Goal: Book appointment/travel/reservation

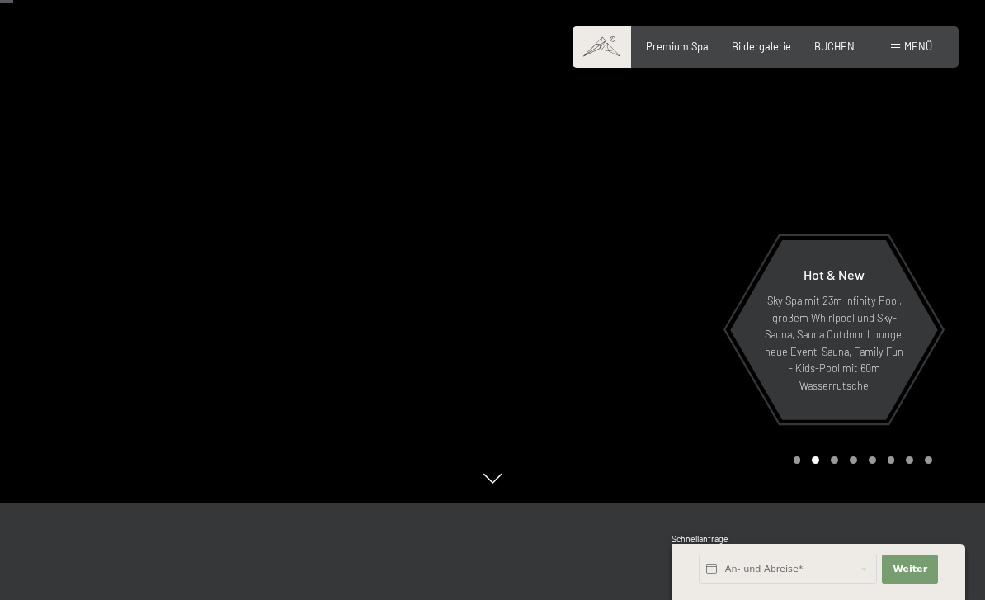
click at [935, 231] on div at bounding box center [738, 203] width 492 height 600
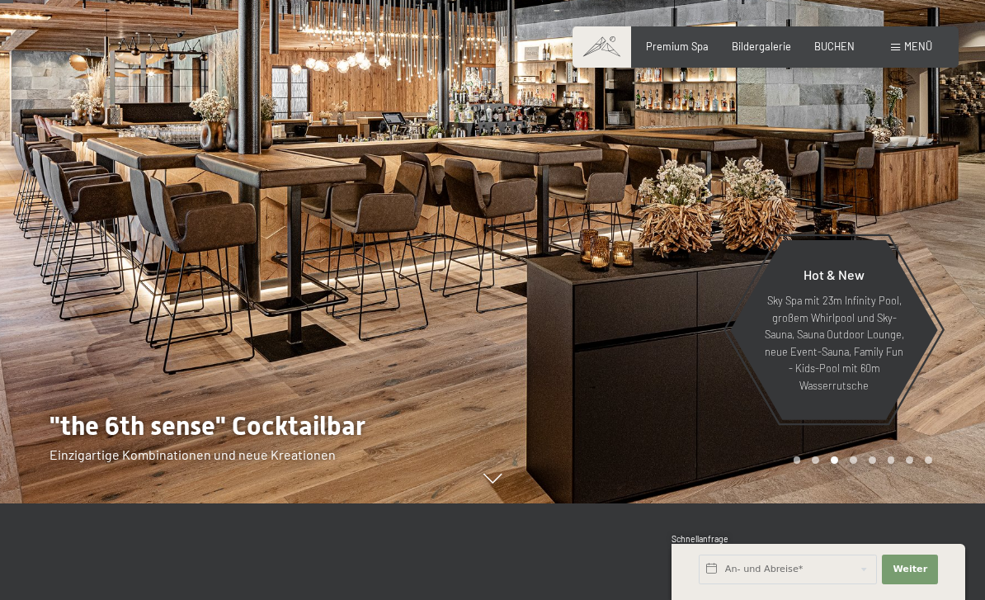
click at [943, 416] on div at bounding box center [738, 203] width 492 height 600
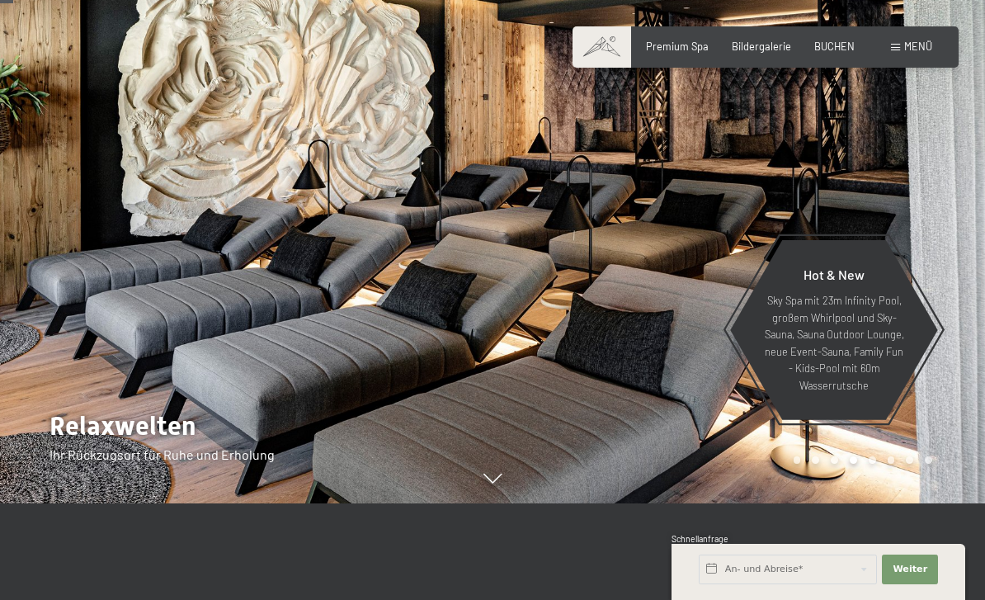
click at [895, 204] on div at bounding box center [738, 203] width 492 height 600
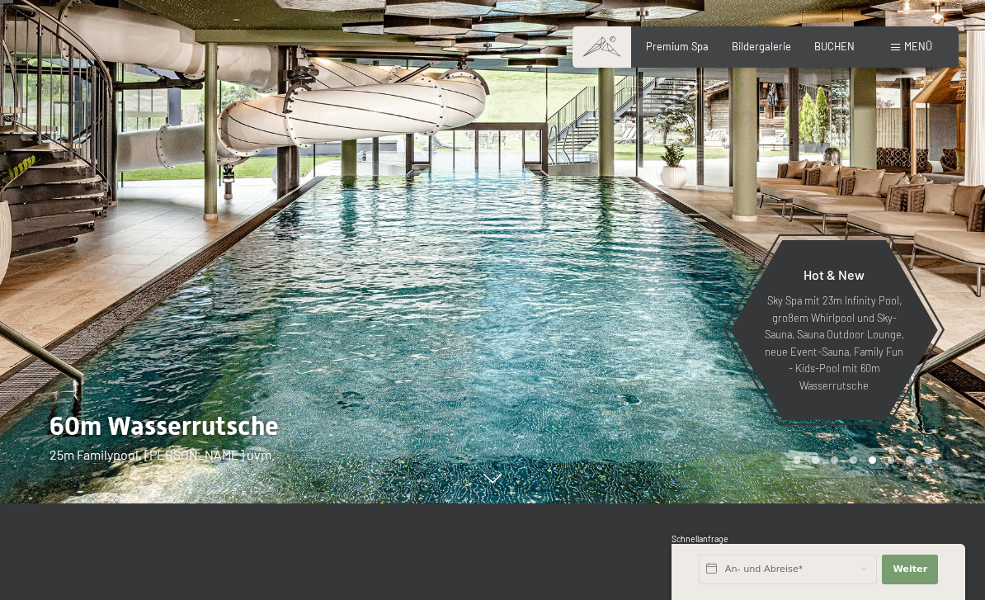
click at [906, 208] on div at bounding box center [738, 203] width 492 height 600
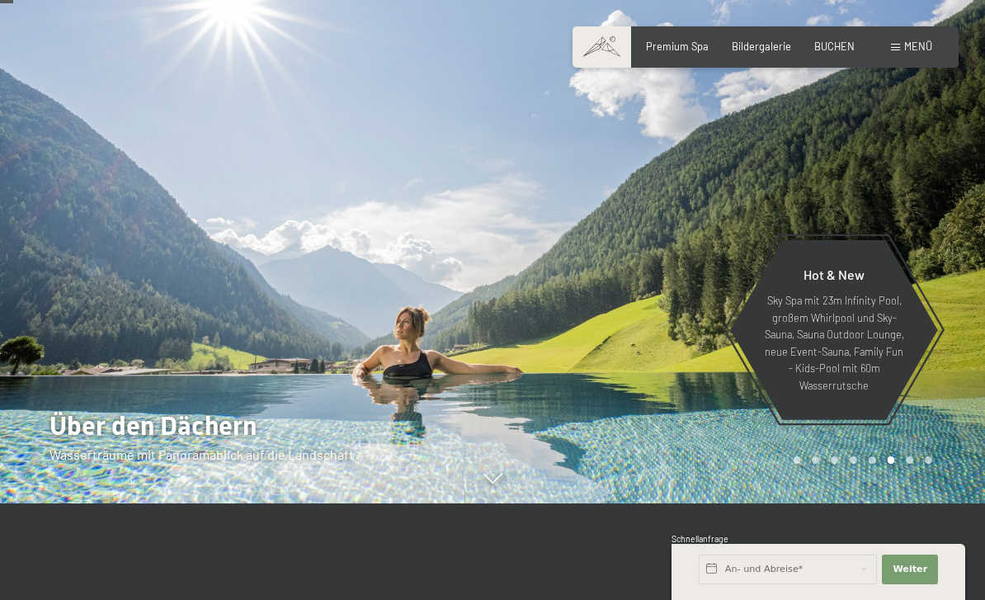
click at [901, 233] on div at bounding box center [738, 203] width 492 height 600
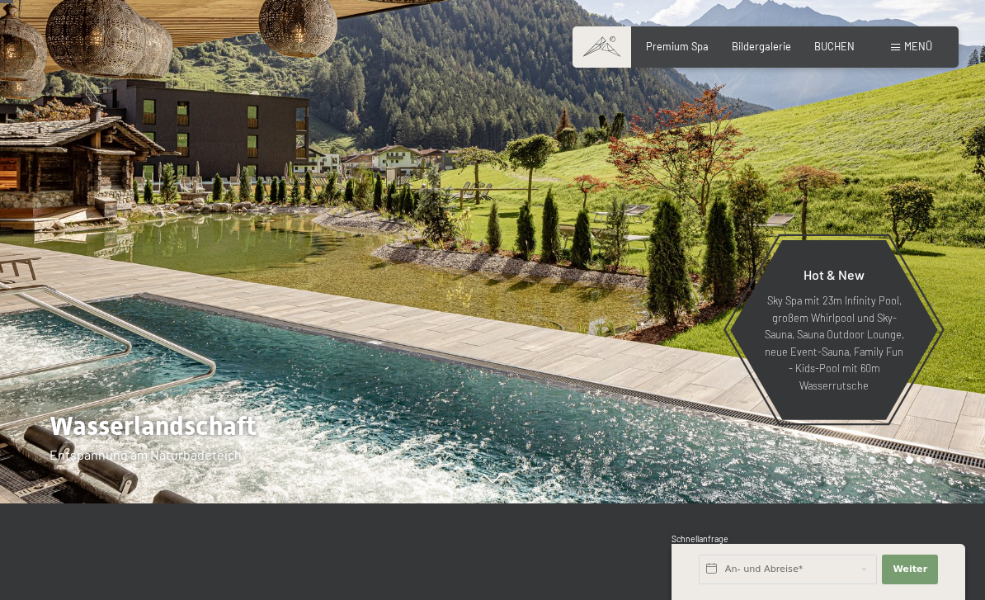
click at [902, 238] on div at bounding box center [738, 203] width 492 height 600
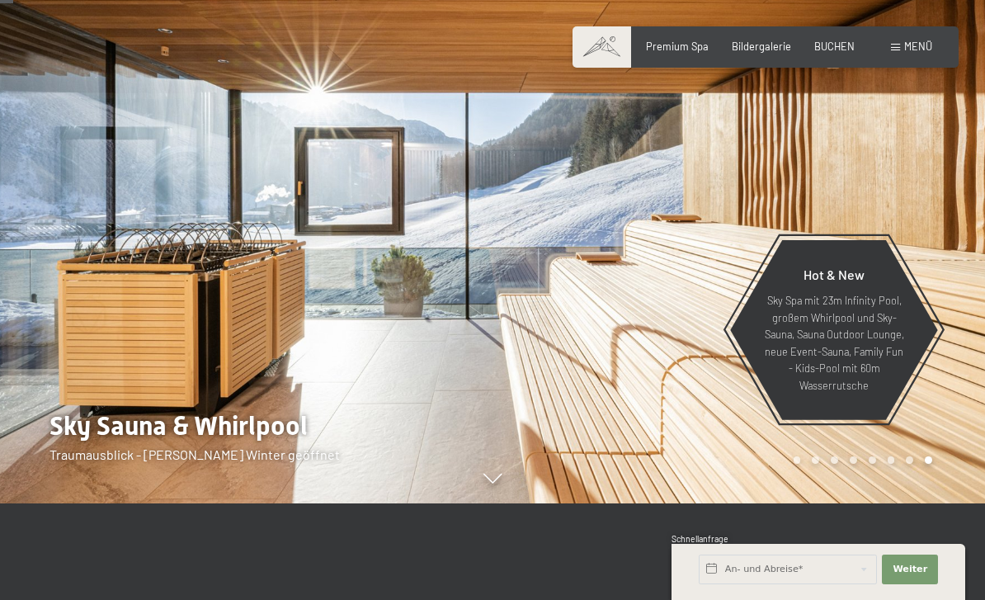
click at [903, 233] on div at bounding box center [738, 203] width 492 height 600
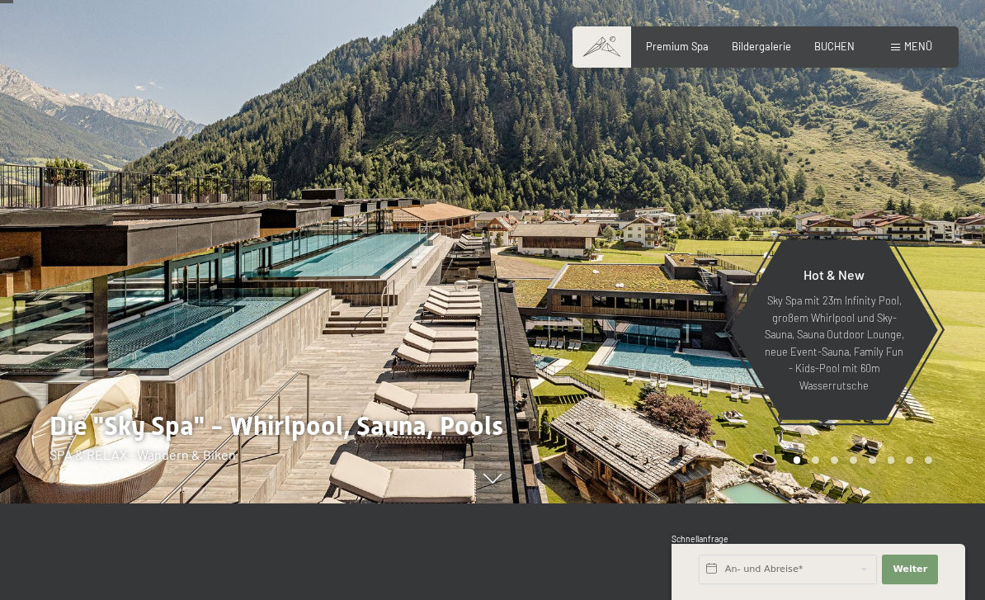
click at [898, 218] on div at bounding box center [738, 203] width 492 height 600
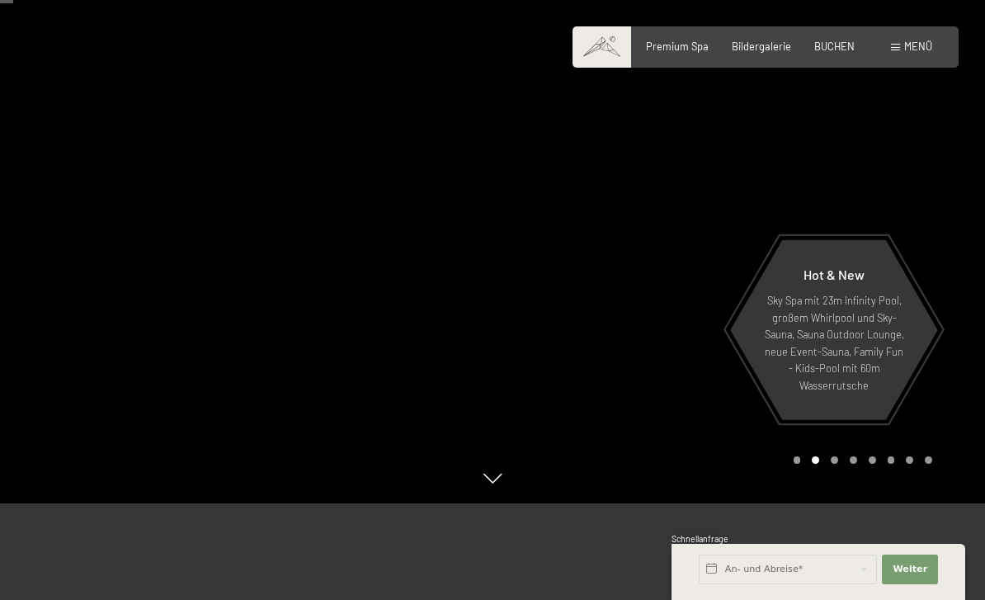
click at [907, 216] on div at bounding box center [738, 203] width 492 height 600
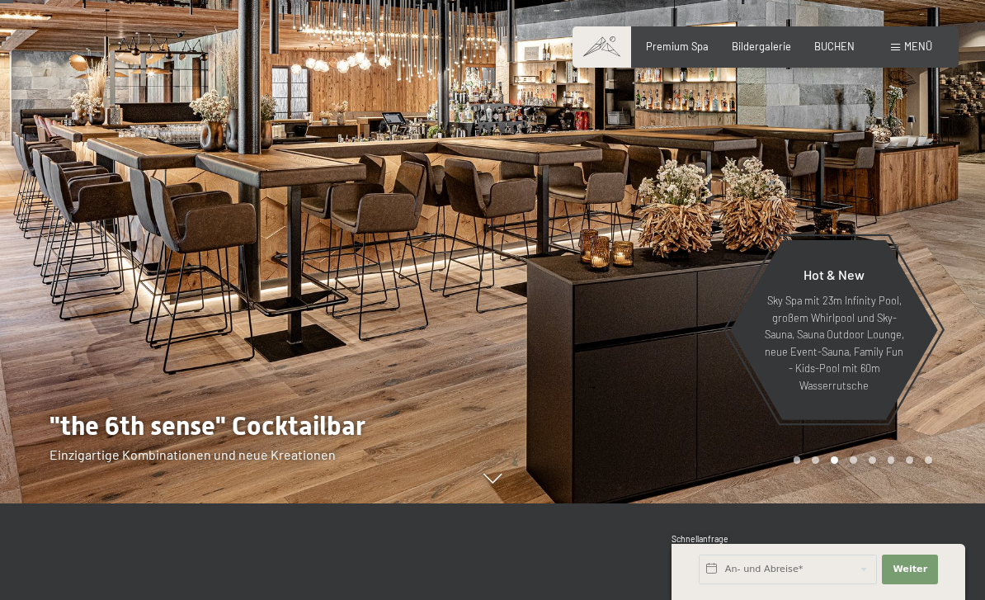
click at [924, 227] on div at bounding box center [738, 203] width 492 height 600
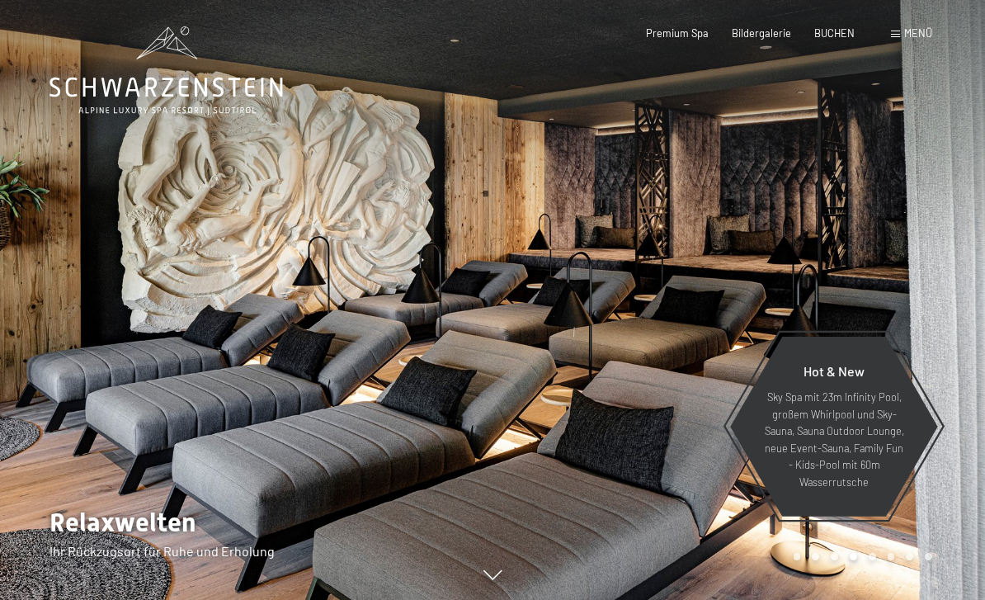
click at [685, 33] on span "Premium Spa" at bounding box center [677, 32] width 63 height 13
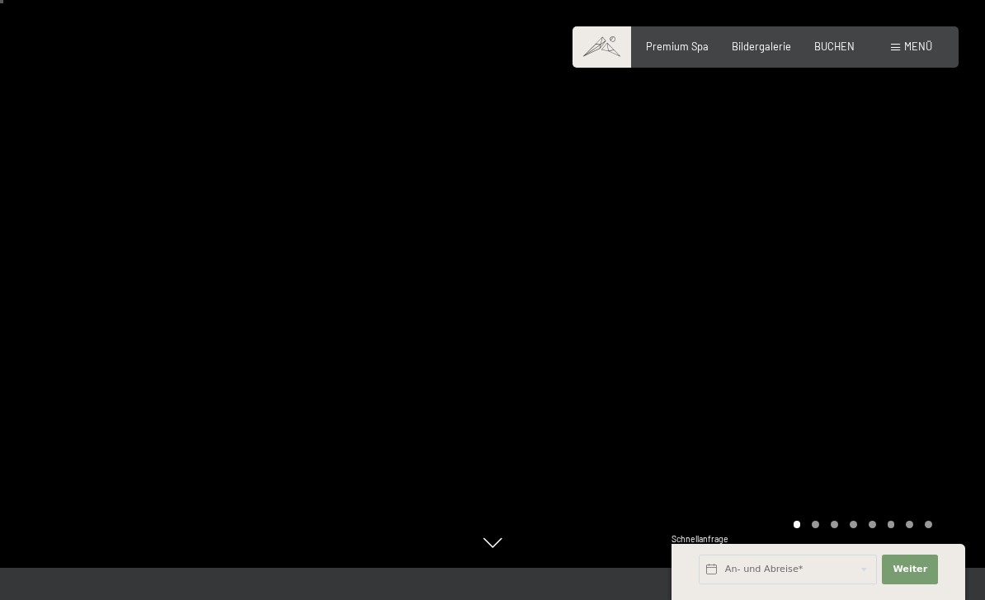
scroll to position [34, 0]
click at [869, 372] on div at bounding box center [738, 266] width 492 height 600
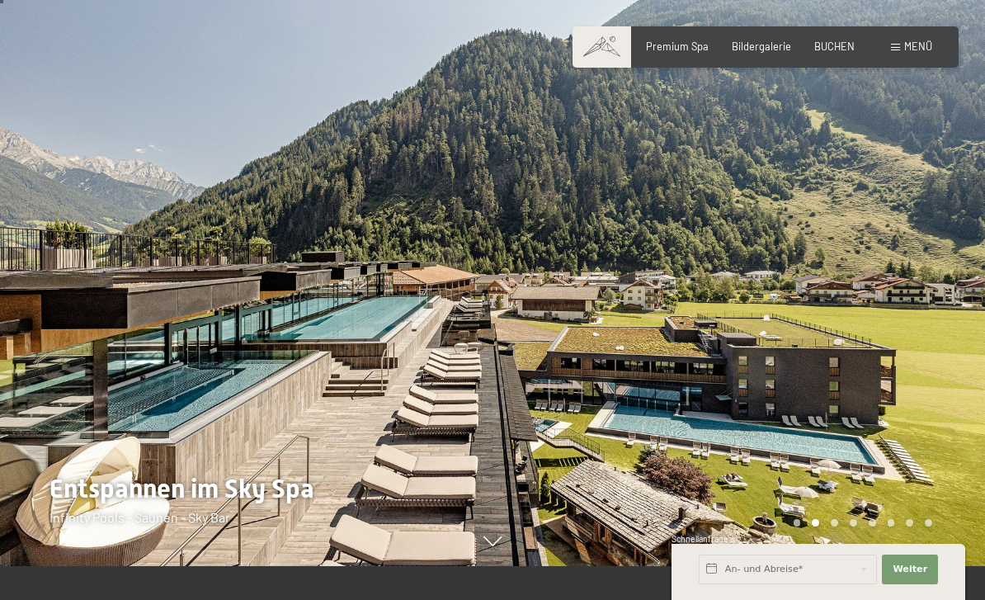
click at [926, 353] on div at bounding box center [738, 266] width 492 height 600
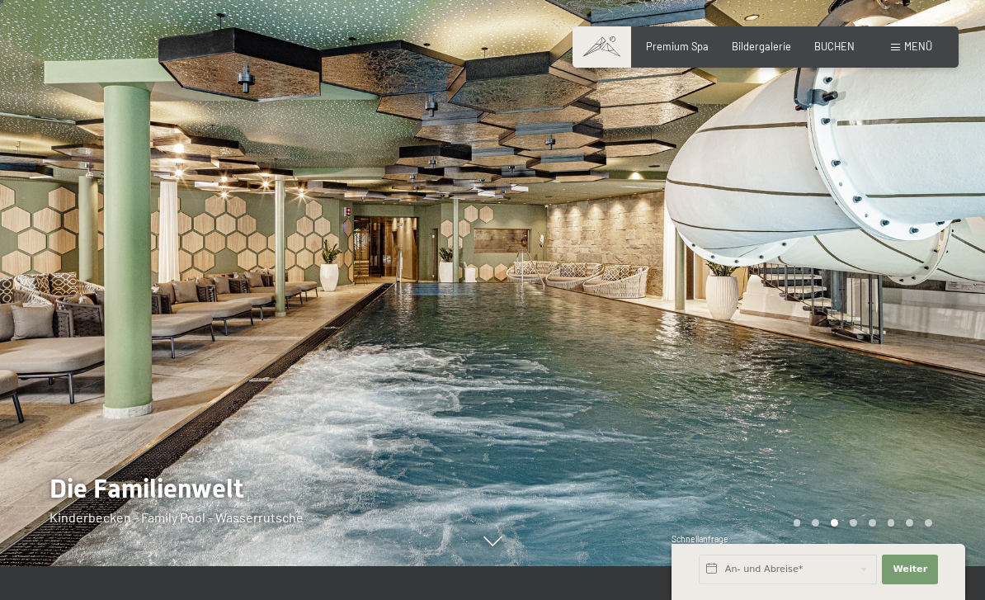
click at [909, 348] on div at bounding box center [738, 266] width 492 height 600
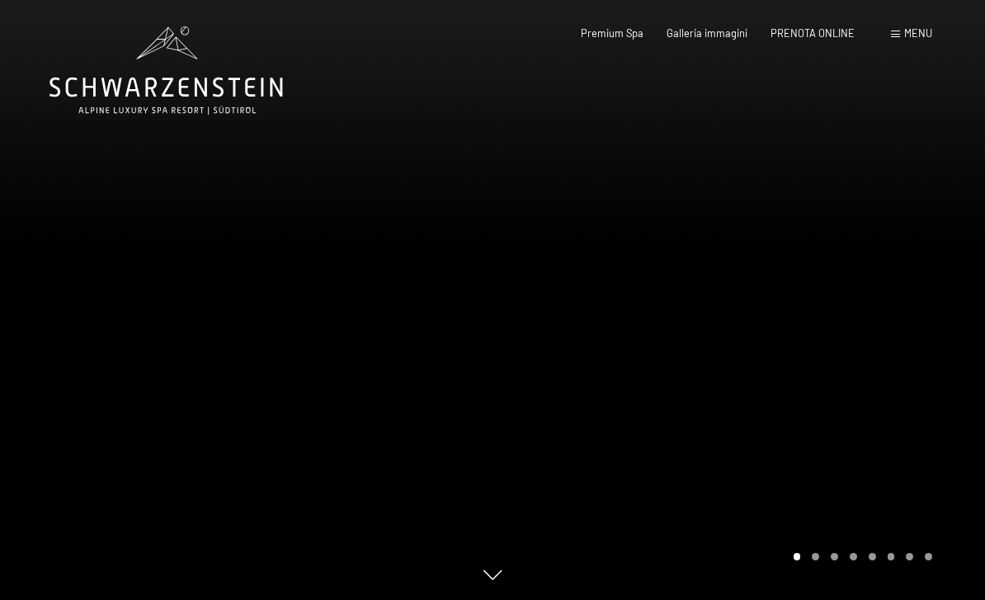
click at [822, 283] on div at bounding box center [738, 300] width 492 height 600
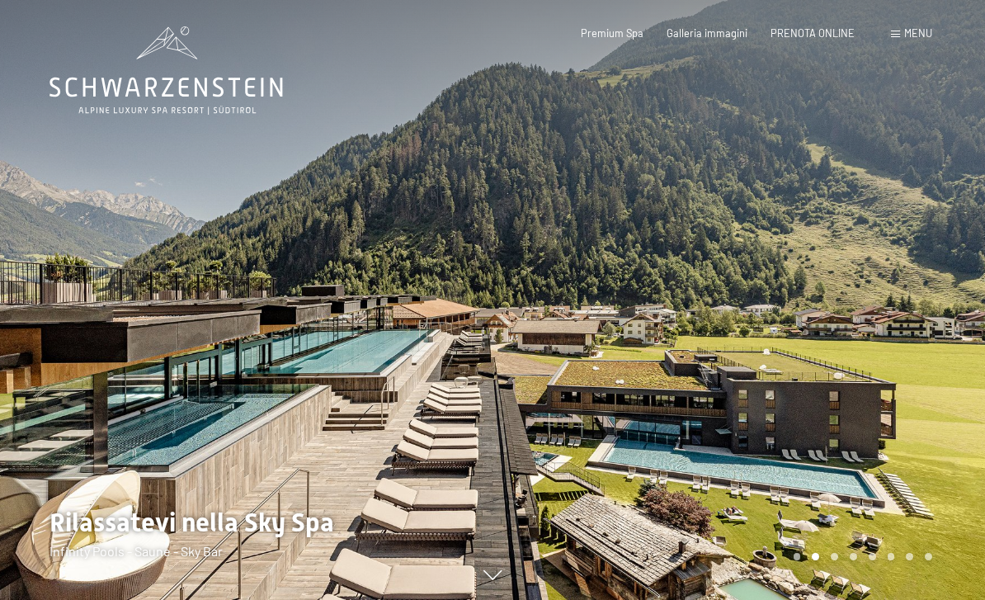
click at [916, 301] on div at bounding box center [738, 300] width 492 height 600
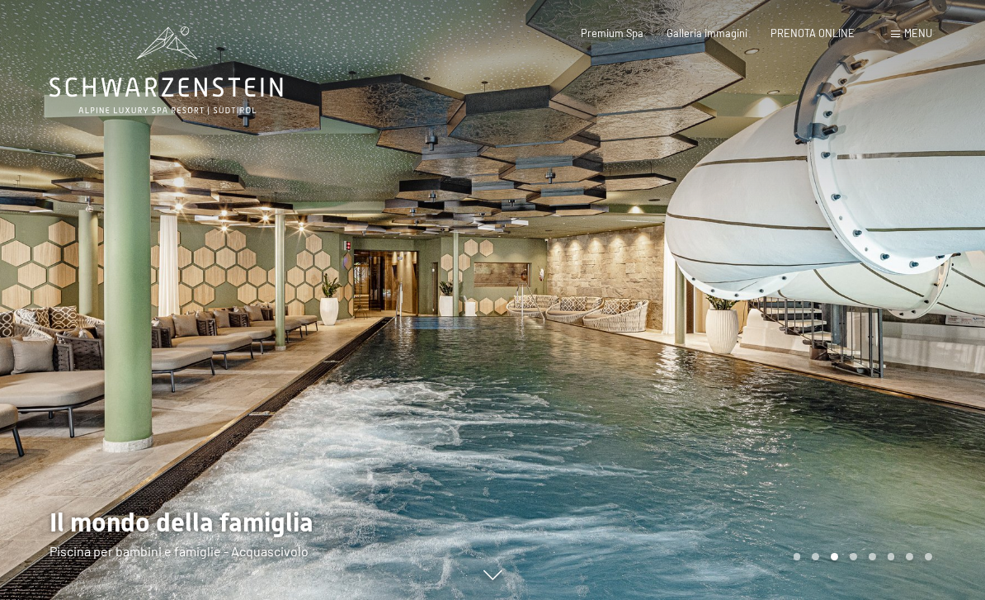
click at [921, 294] on div at bounding box center [738, 300] width 492 height 600
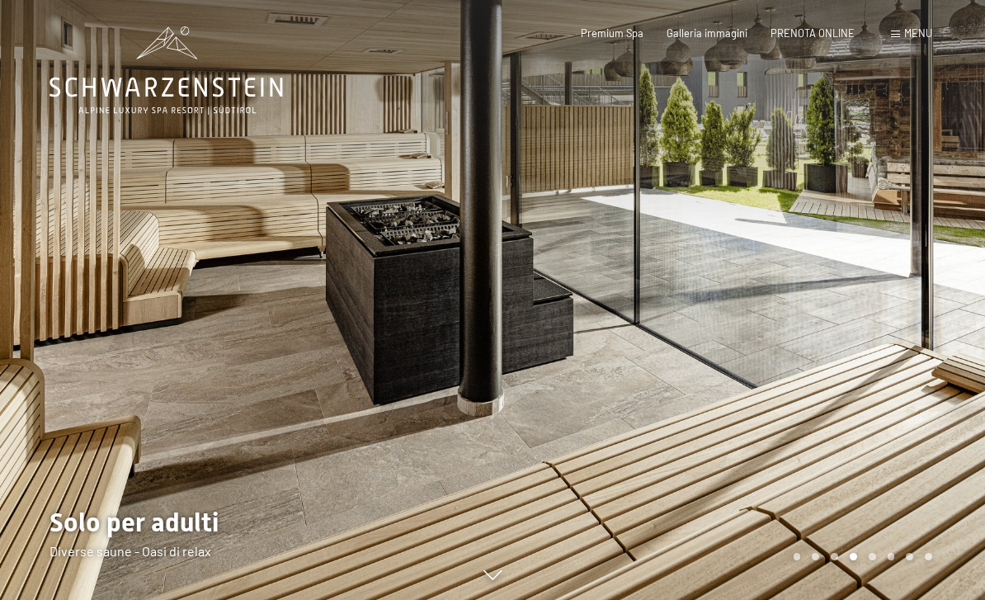
click at [919, 293] on div at bounding box center [738, 300] width 492 height 600
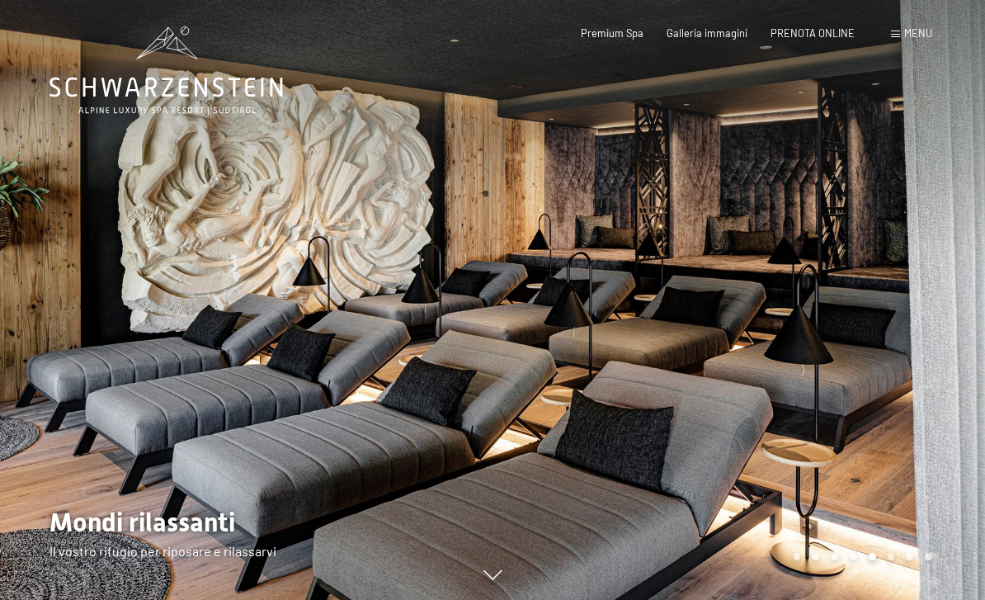
click at [921, 290] on div at bounding box center [738, 300] width 492 height 600
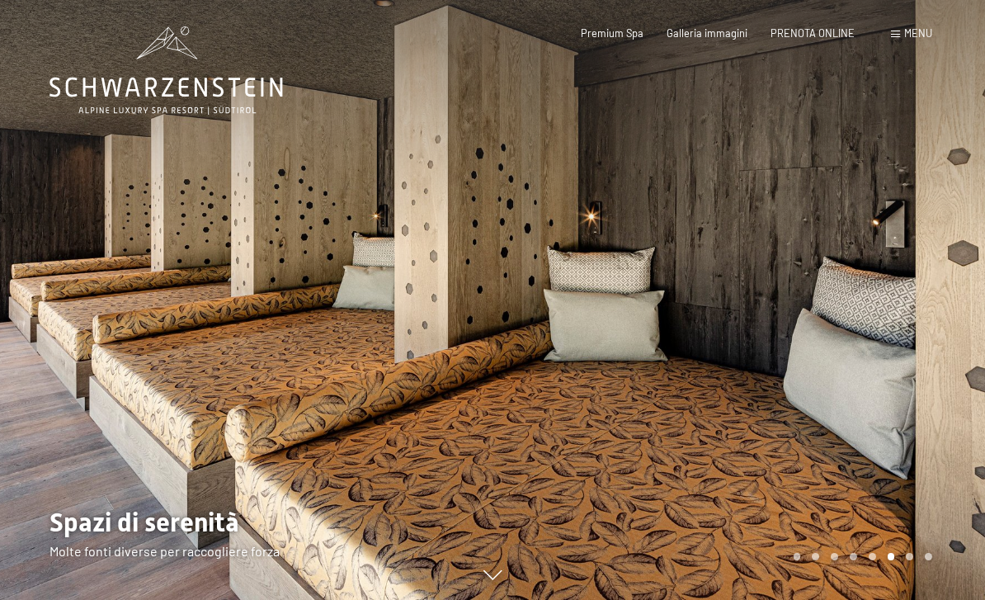
click at [925, 288] on div at bounding box center [738, 300] width 492 height 600
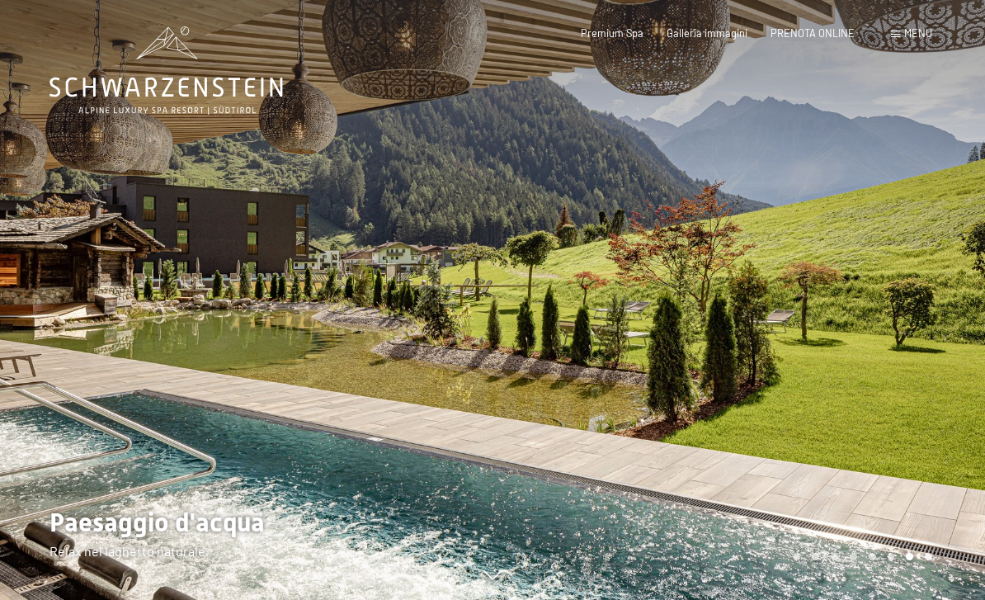
click at [919, 287] on div at bounding box center [738, 300] width 492 height 600
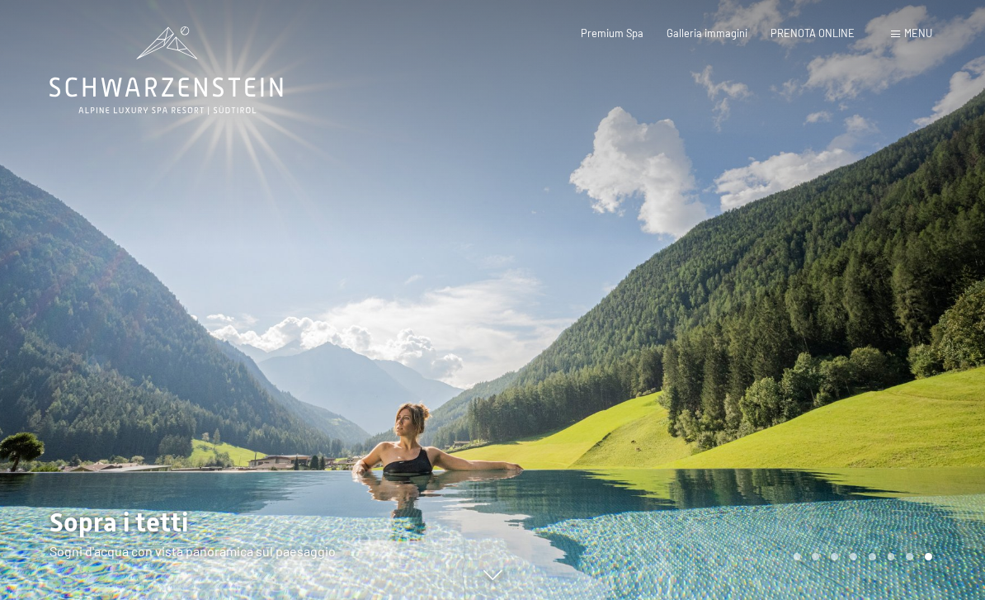
click at [930, 281] on div at bounding box center [738, 300] width 492 height 600
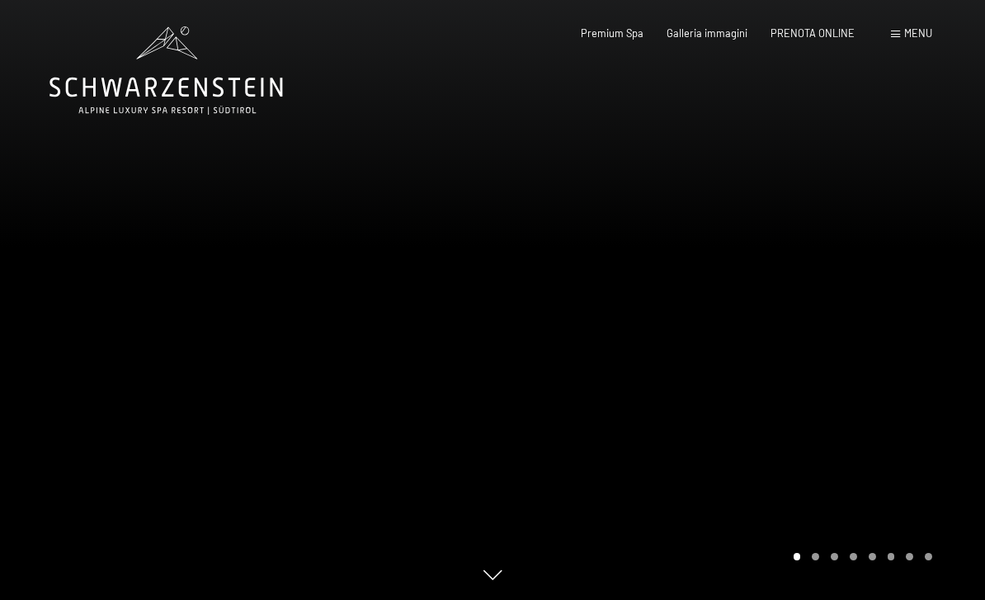
click at [932, 282] on div at bounding box center [738, 300] width 492 height 600
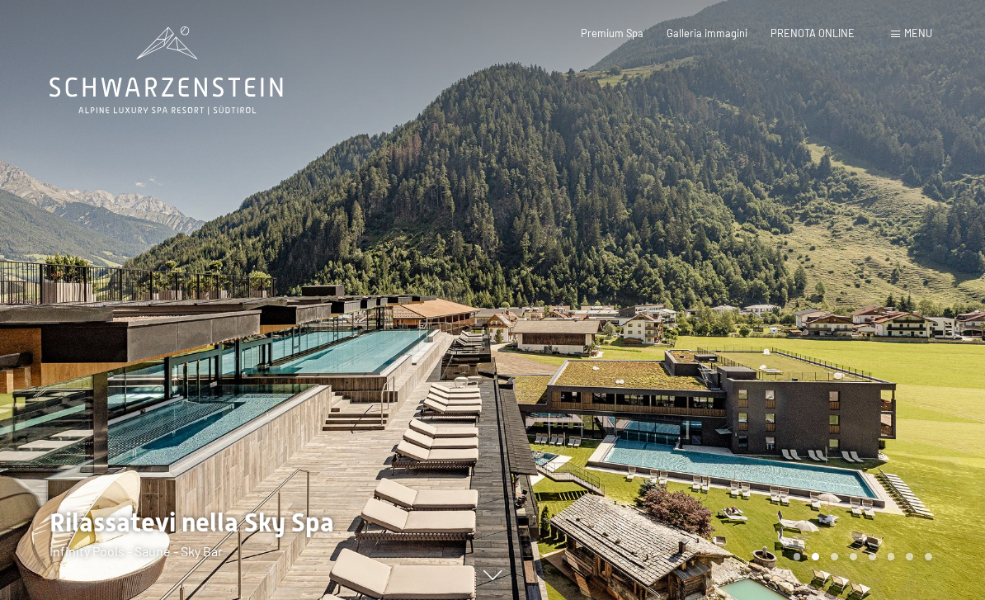
click at [922, 32] on span "Menu" at bounding box center [918, 32] width 28 height 13
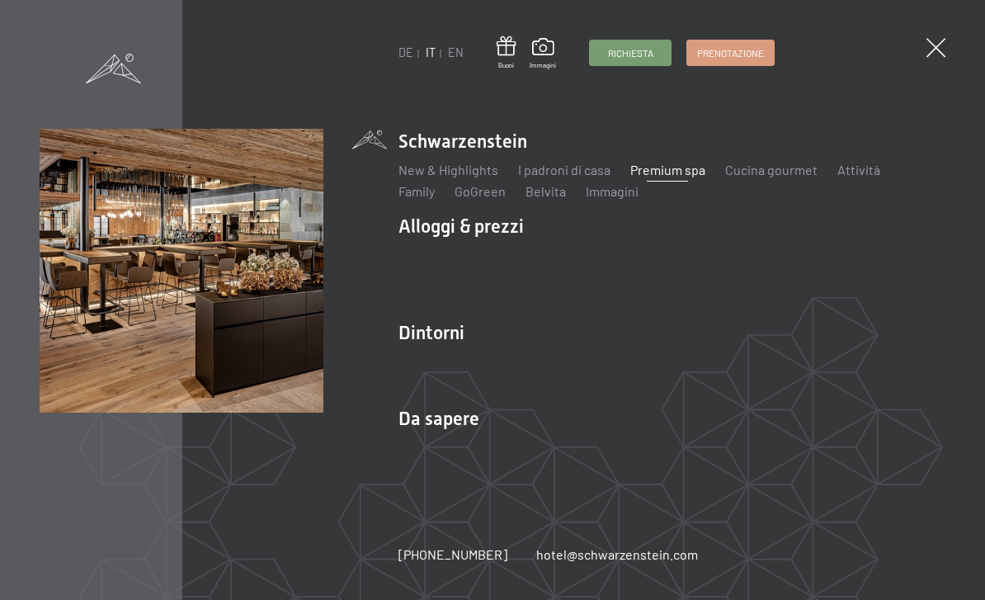
click at [569, 173] on link "I padroni di casa" at bounding box center [564, 170] width 92 height 16
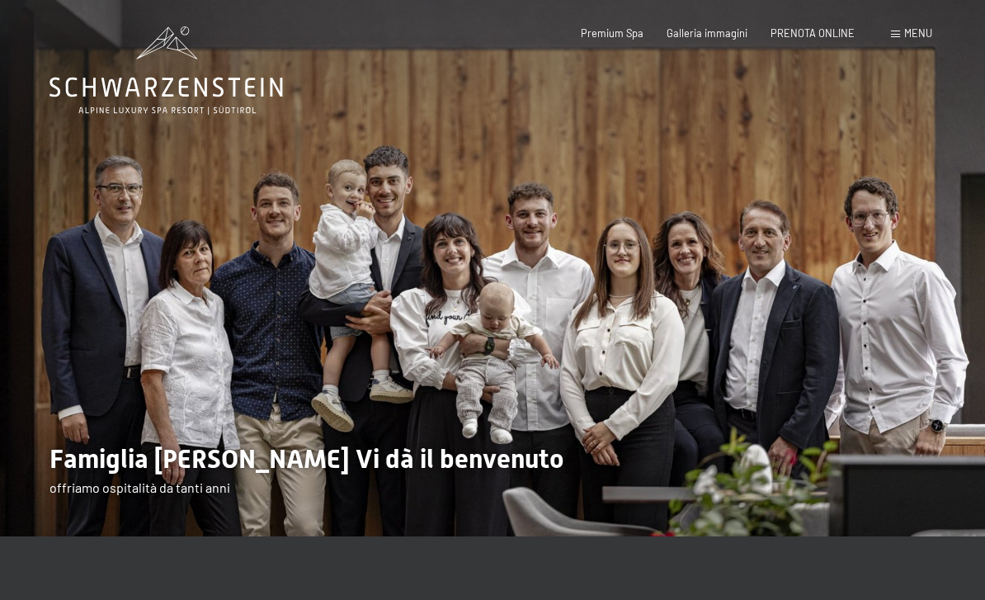
click at [900, 31] on span at bounding box center [895, 34] width 9 height 7
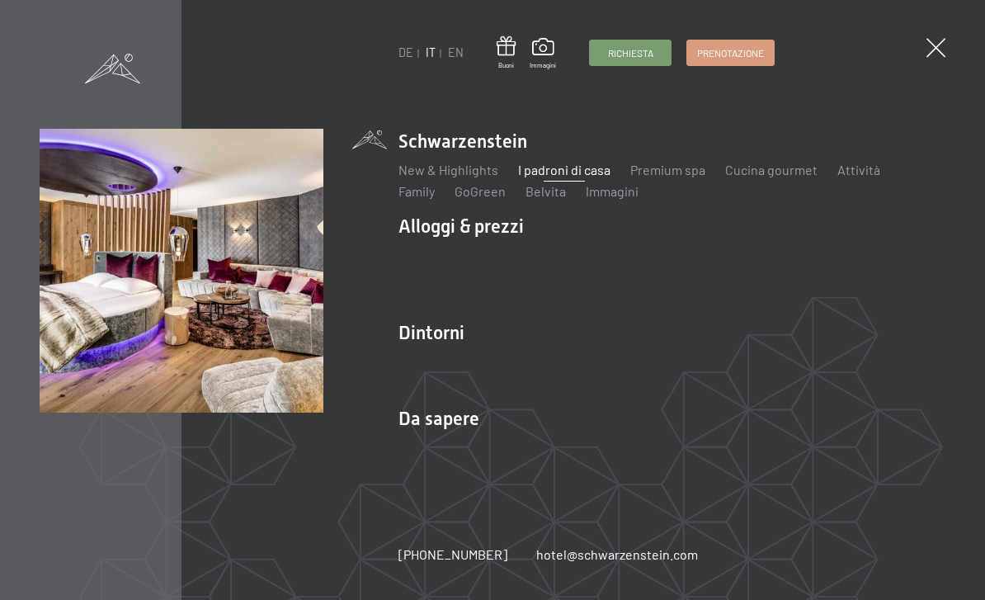
click at [556, 262] on link "Camere & prezzi" at bounding box center [544, 255] width 94 height 16
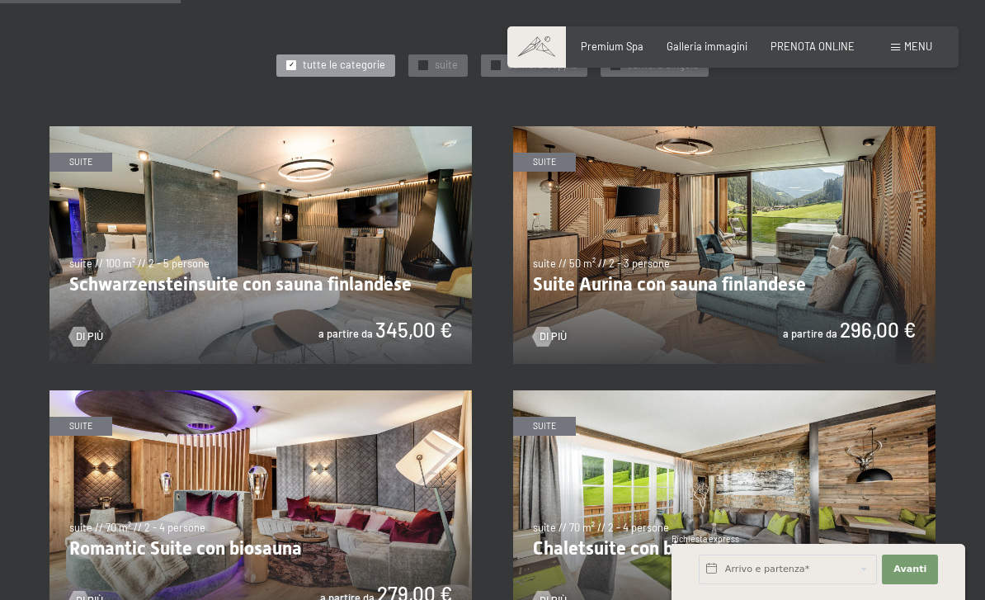
scroll to position [742, 0]
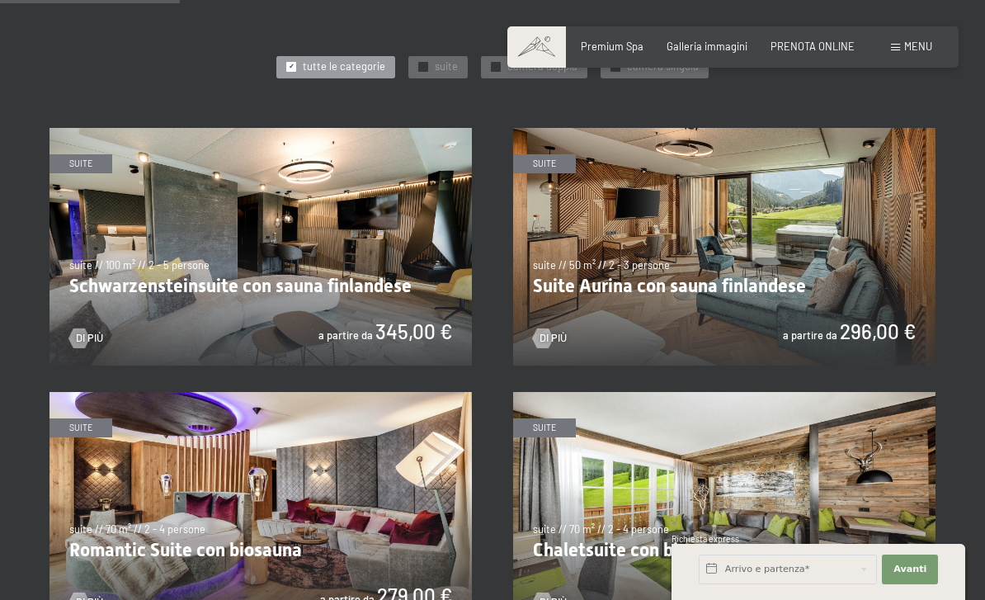
click at [828, 256] on img at bounding box center [724, 247] width 422 height 238
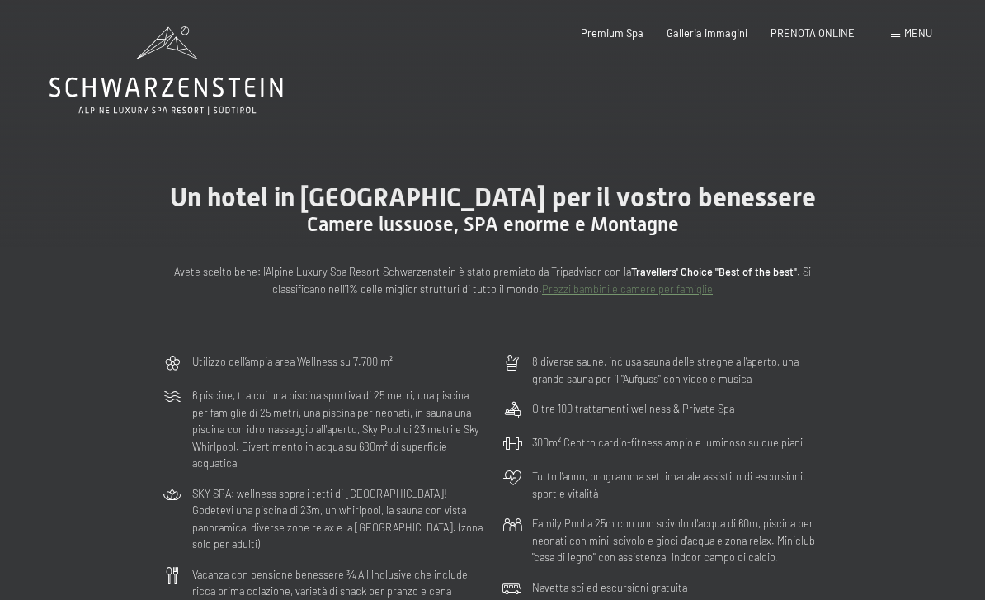
click at [911, 34] on span "Menu" at bounding box center [918, 32] width 28 height 13
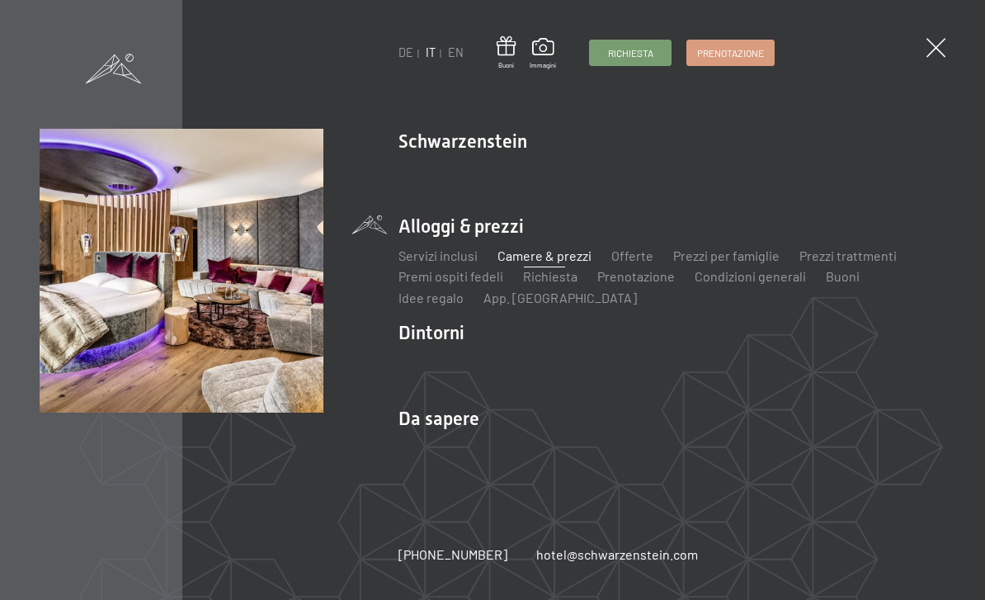
click at [558, 268] on link "Richiesta" at bounding box center [550, 276] width 54 height 16
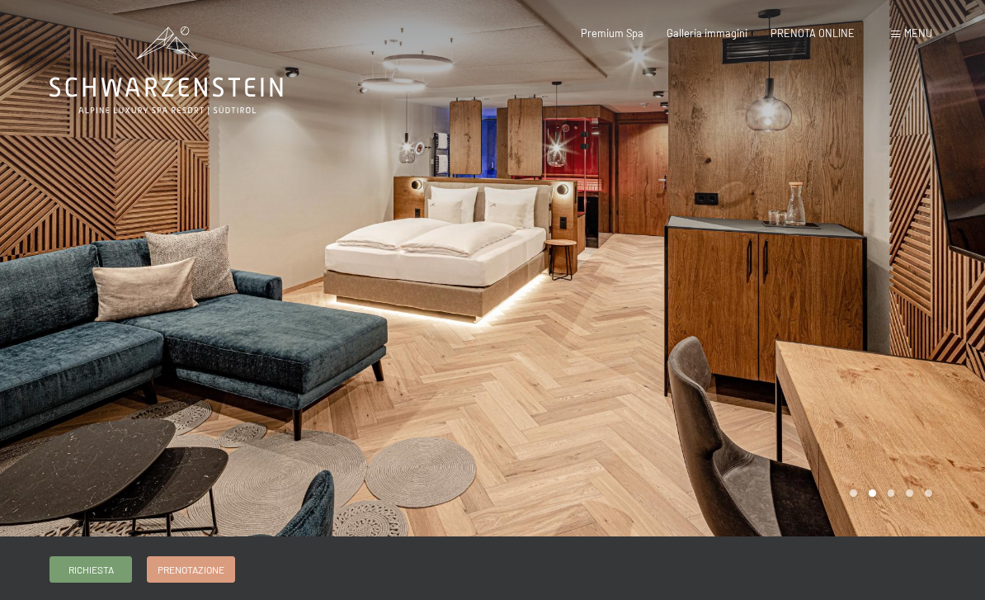
click at [949, 215] on div at bounding box center [738, 268] width 492 height 536
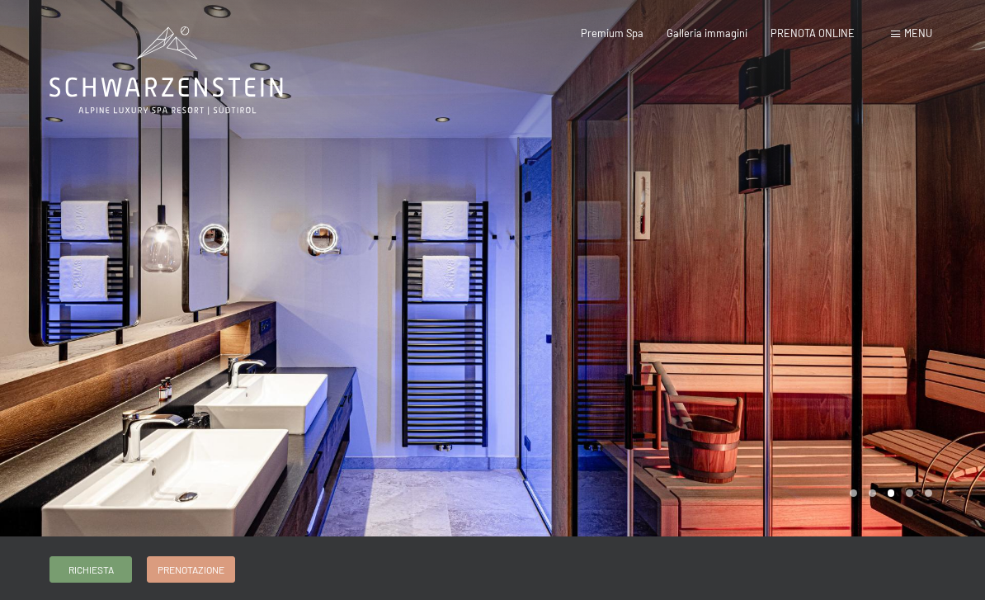
click at [950, 214] on div at bounding box center [738, 268] width 492 height 536
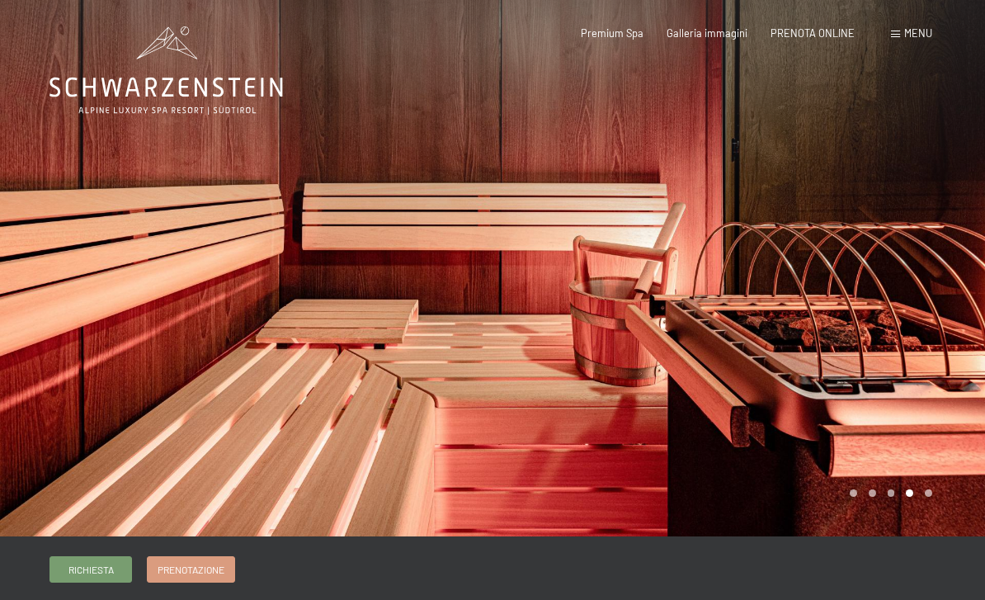
click at [948, 204] on div at bounding box center [738, 268] width 492 height 536
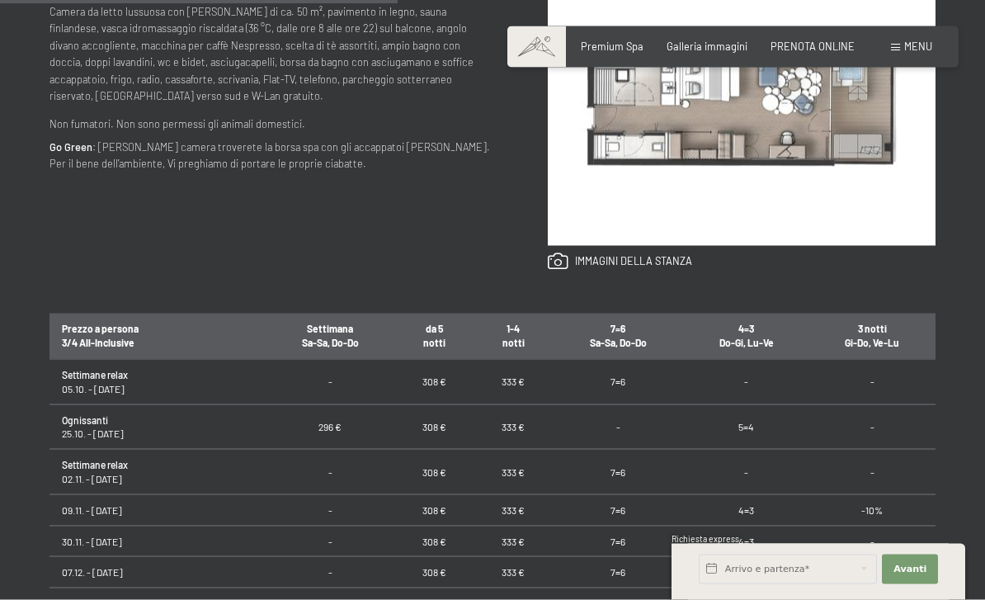
scroll to position [707, 0]
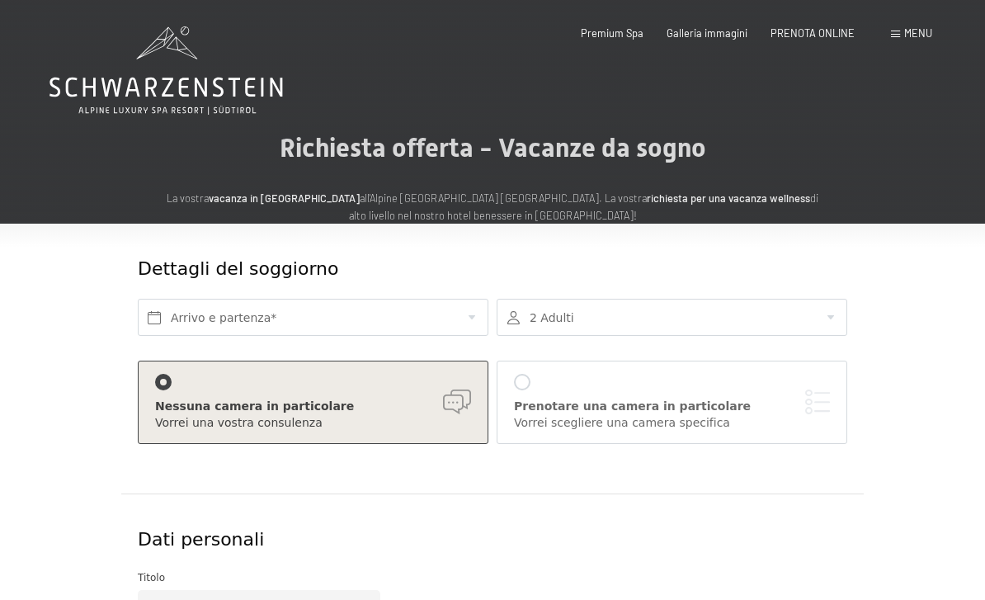
click at [906, 38] on span "Menu" at bounding box center [918, 32] width 28 height 13
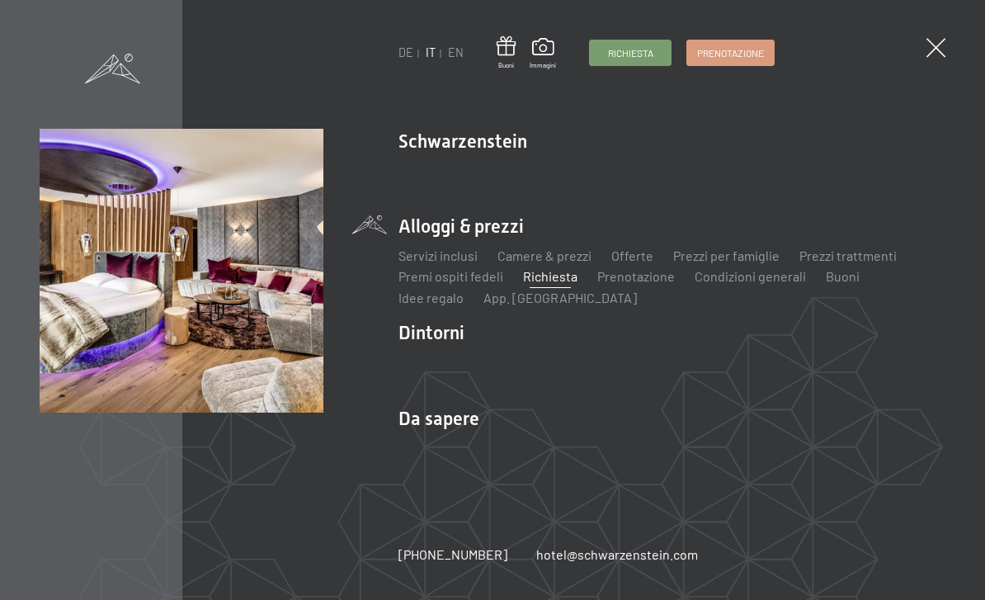
click at [546, 261] on link "Camere & prezzi" at bounding box center [544, 255] width 94 height 16
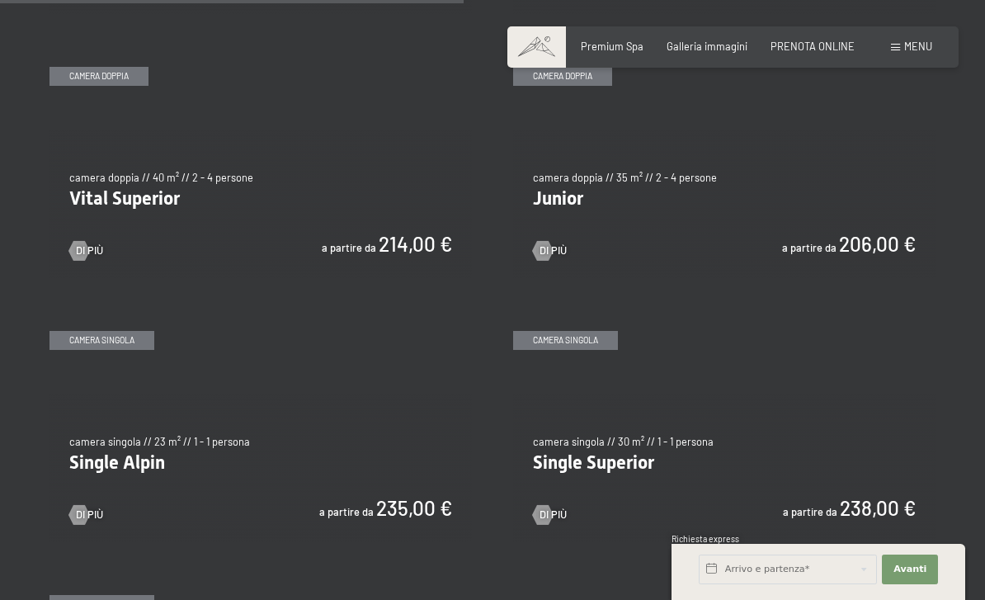
scroll to position [1892, 0]
